Goal: Navigation & Orientation: Understand site structure

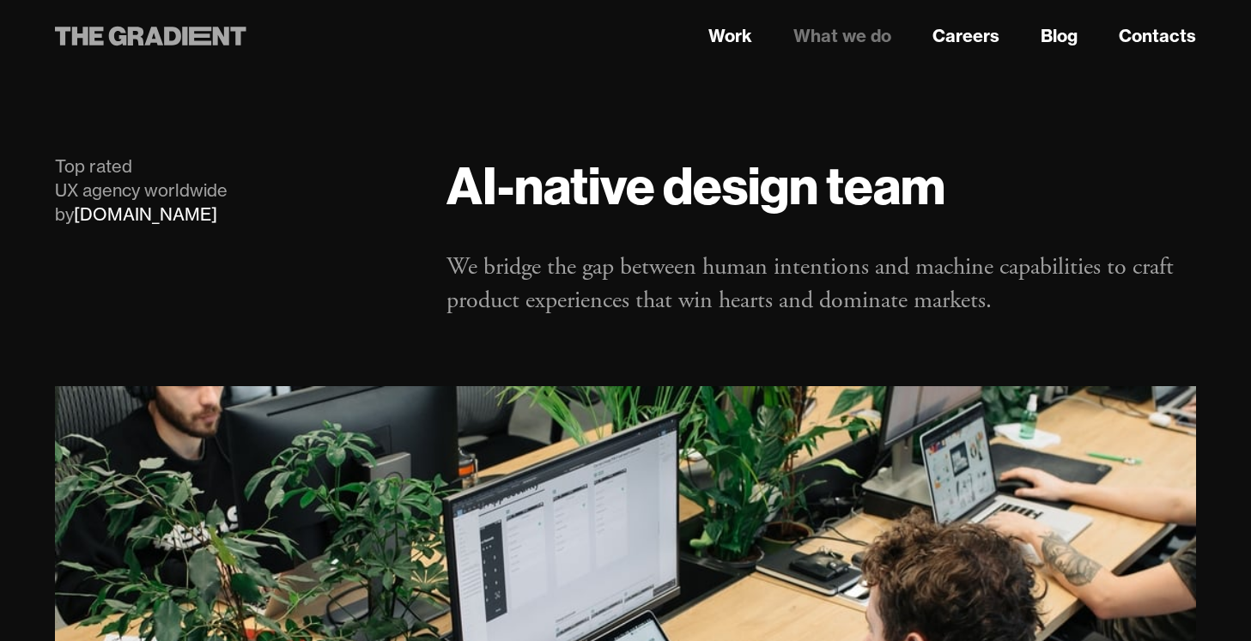
click at [149, 39] on icon at bounding box center [153, 36] width 19 height 19
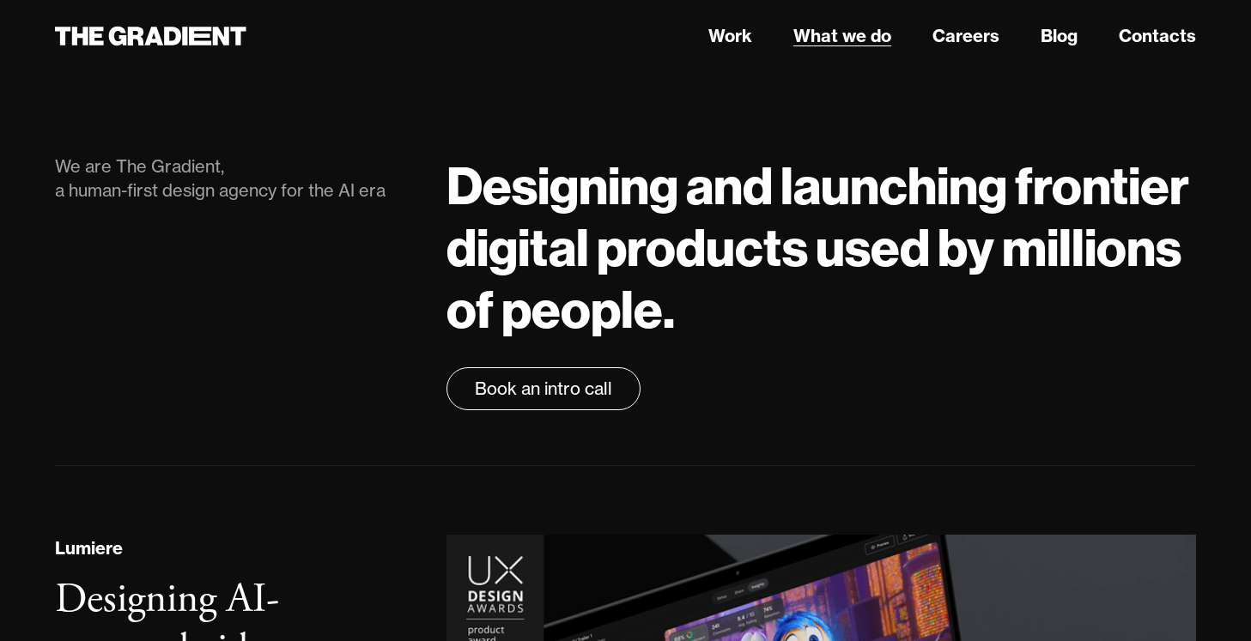
click at [859, 41] on link "What we do" at bounding box center [842, 36] width 98 height 26
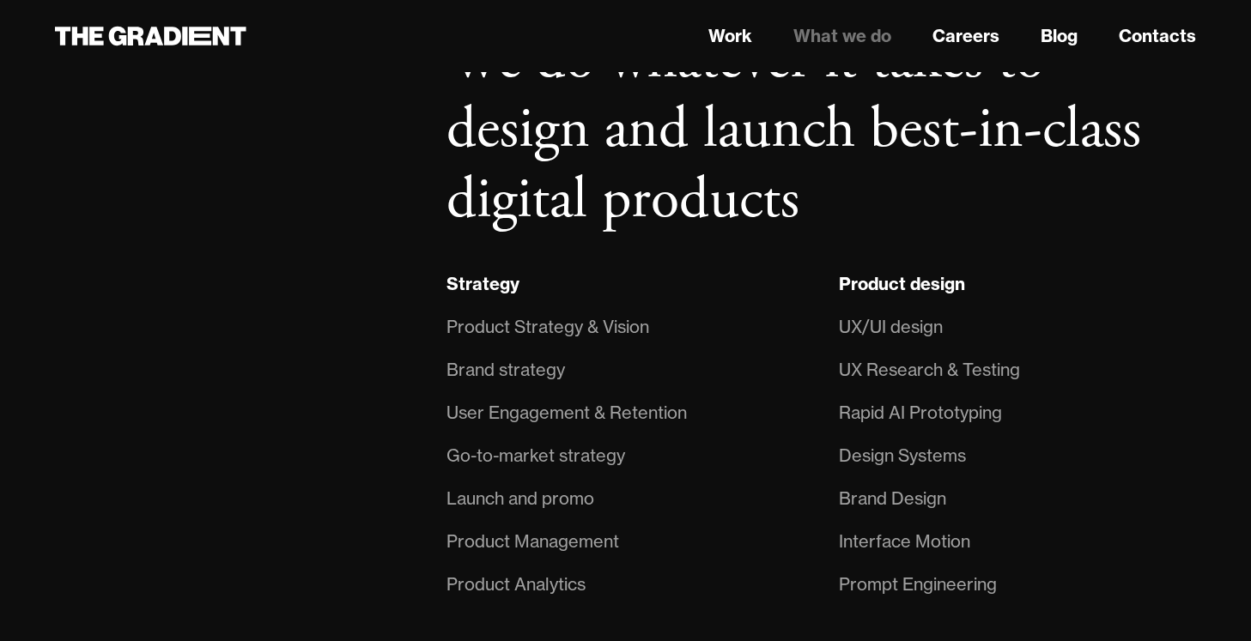
scroll to position [963, 0]
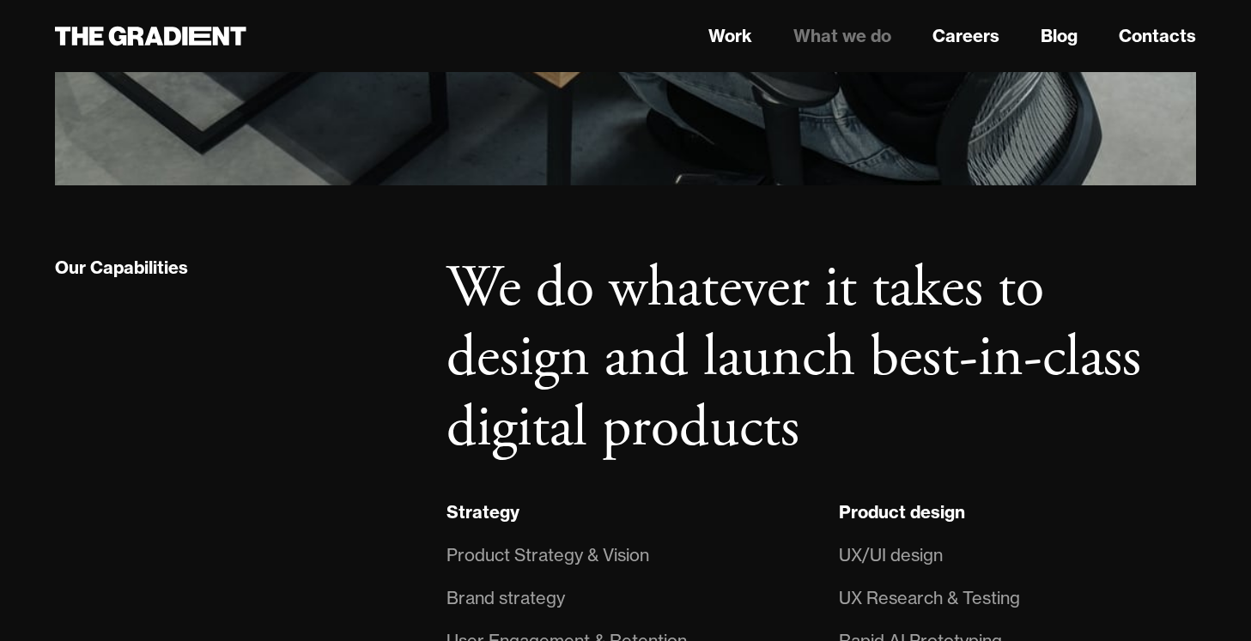
click at [855, 39] on link "What we do" at bounding box center [842, 36] width 98 height 26
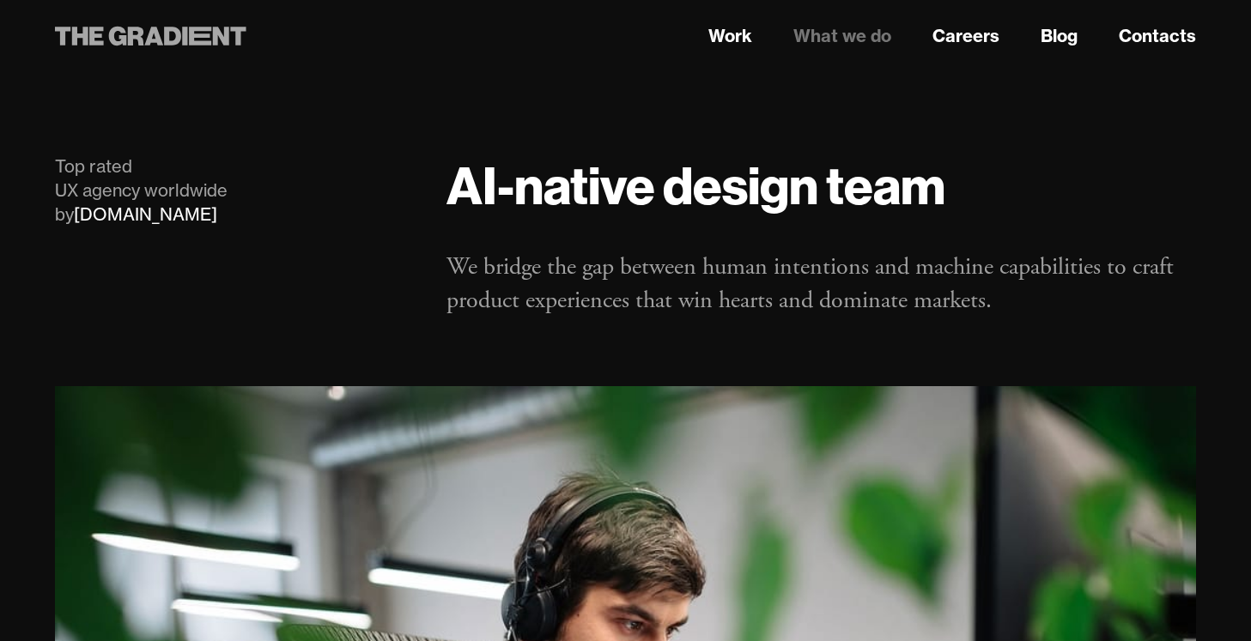
click at [161, 43] on icon at bounding box center [153, 36] width 19 height 19
